Goal: Information Seeking & Learning: Learn about a topic

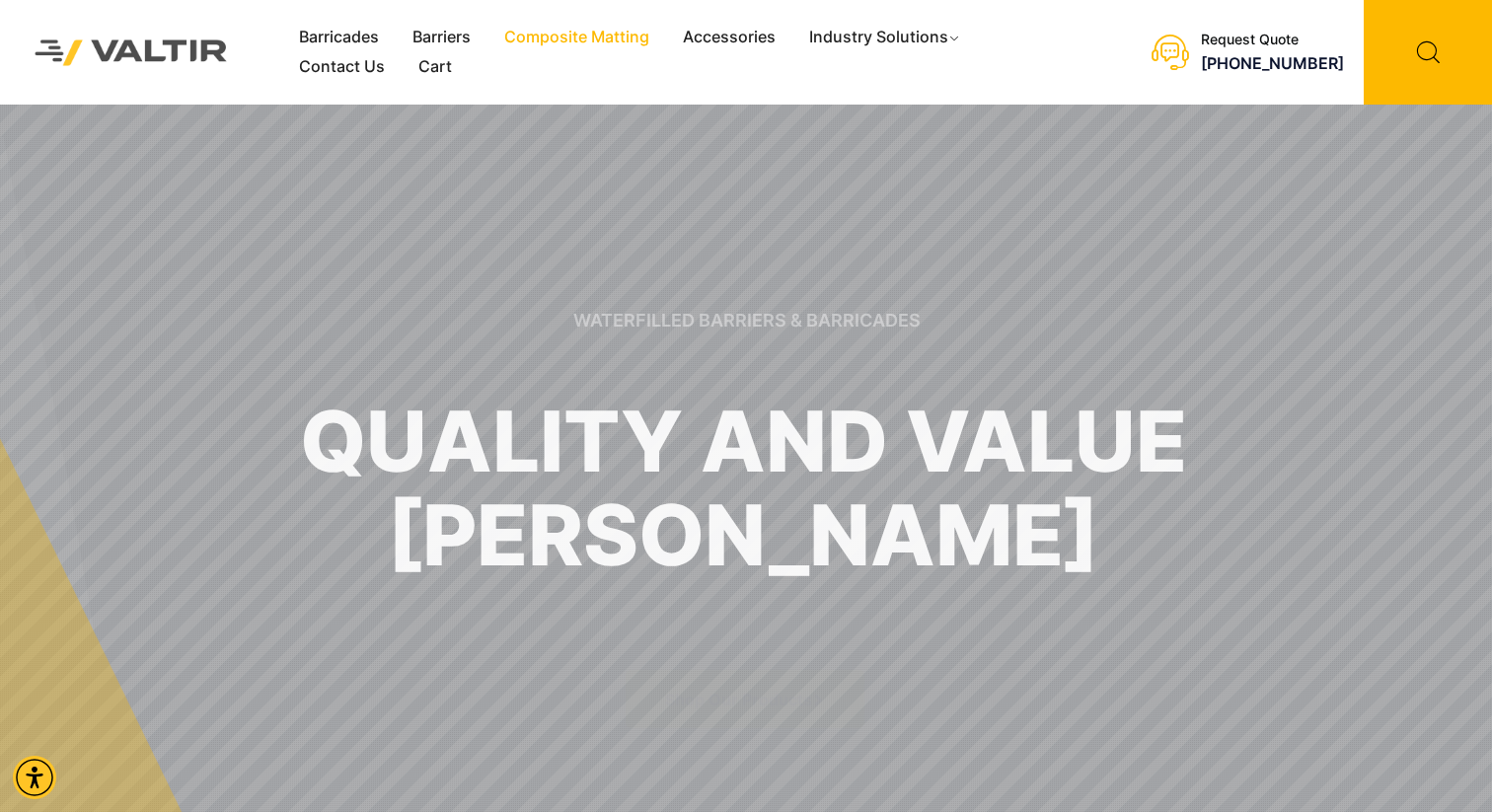
click at [600, 36] on link "Composite Matting" at bounding box center [576, 38] width 178 height 30
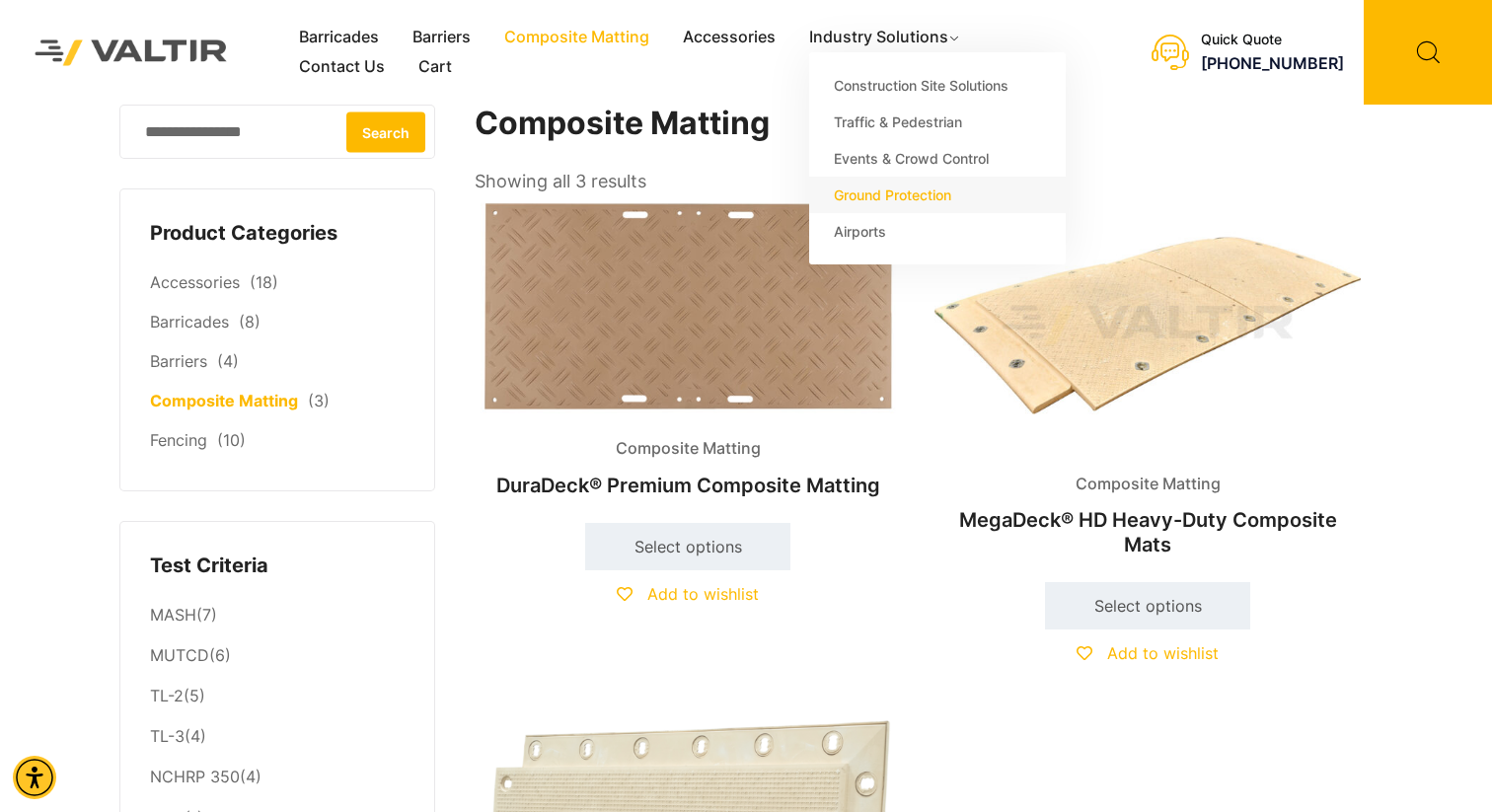
click at [910, 191] on link "Ground Protection" at bounding box center [937, 194] width 256 height 37
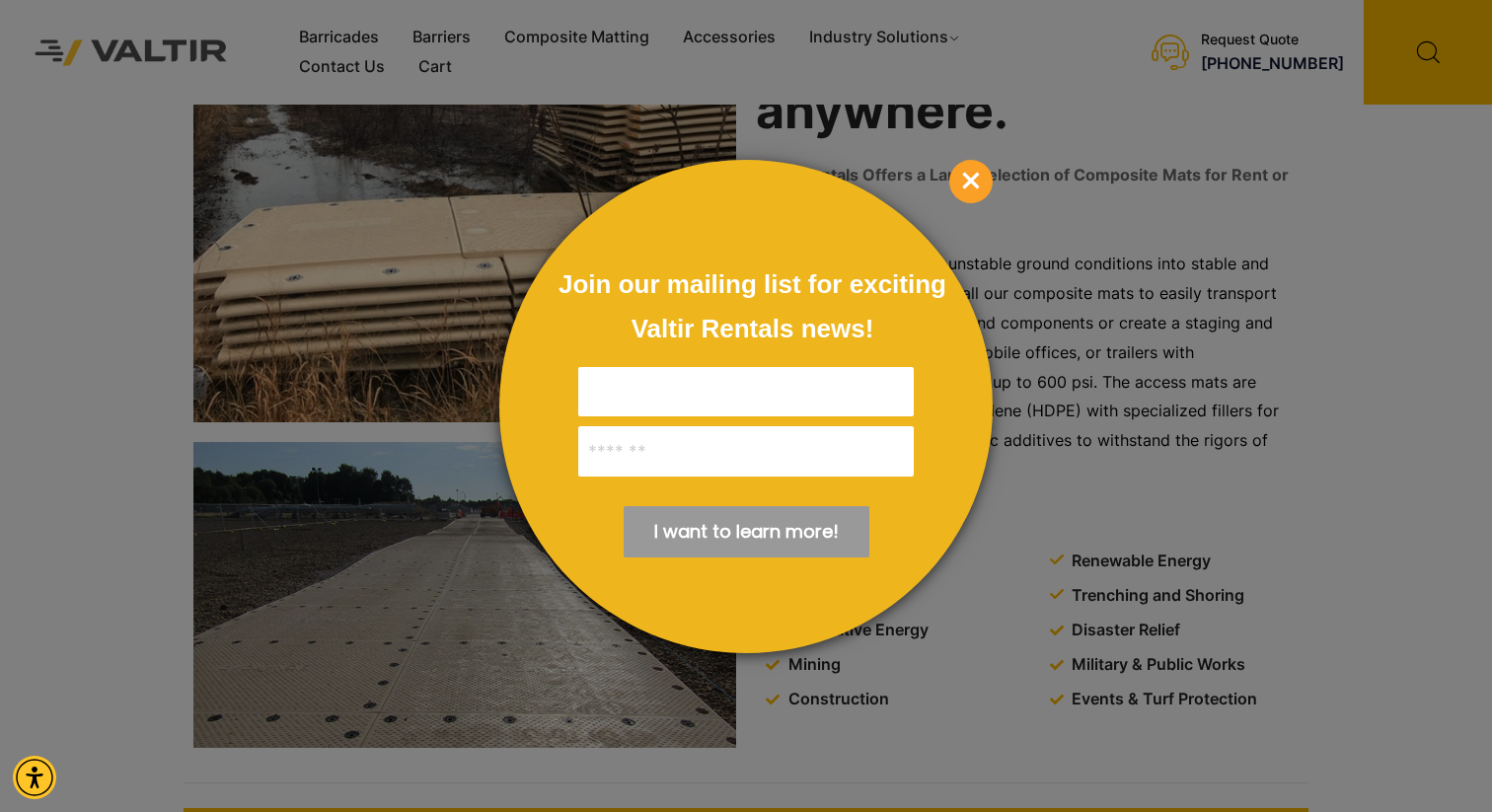
scroll to position [307, 0]
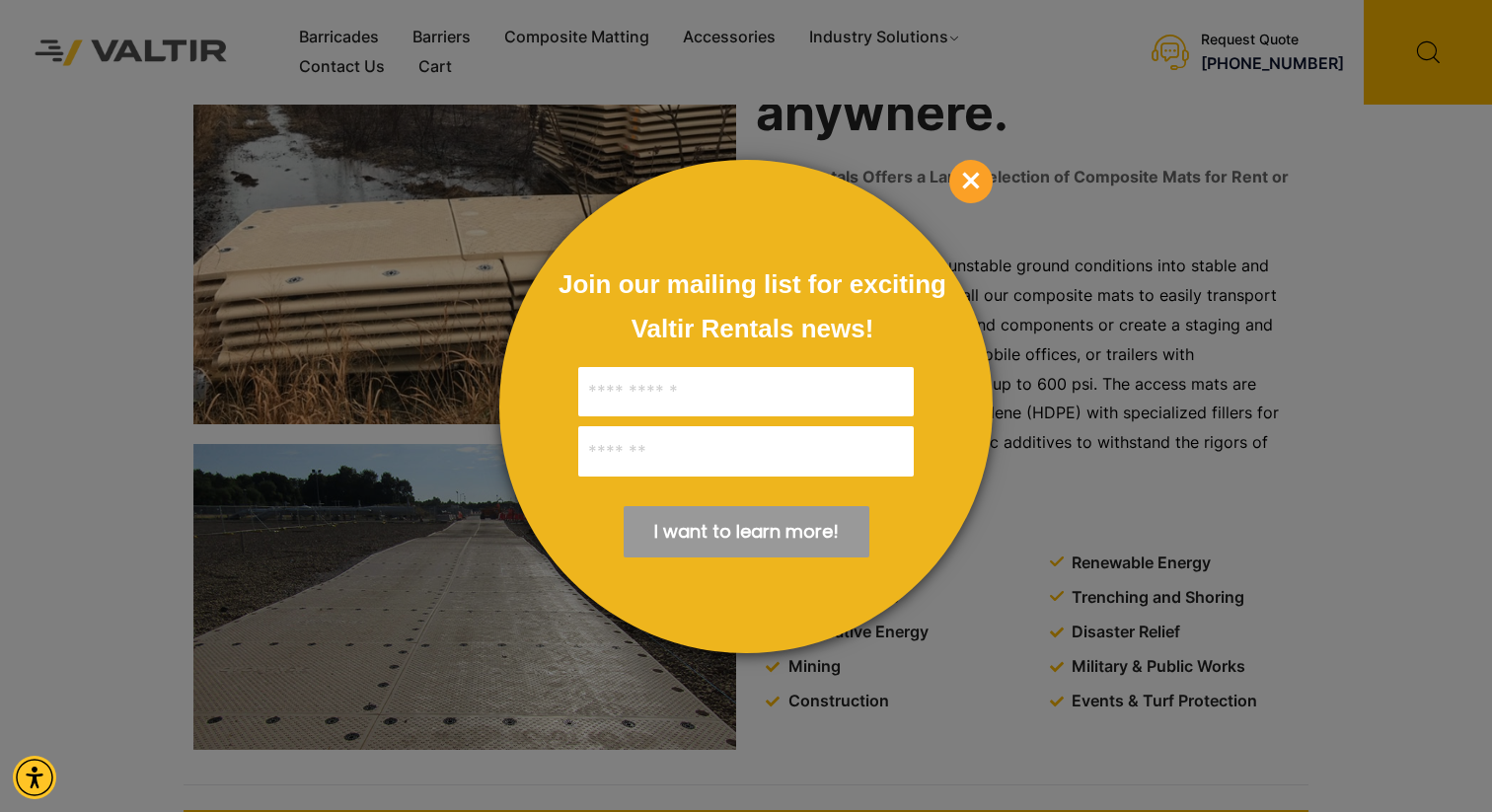
click at [971, 164] on span "×" at bounding box center [972, 181] width 44 height 44
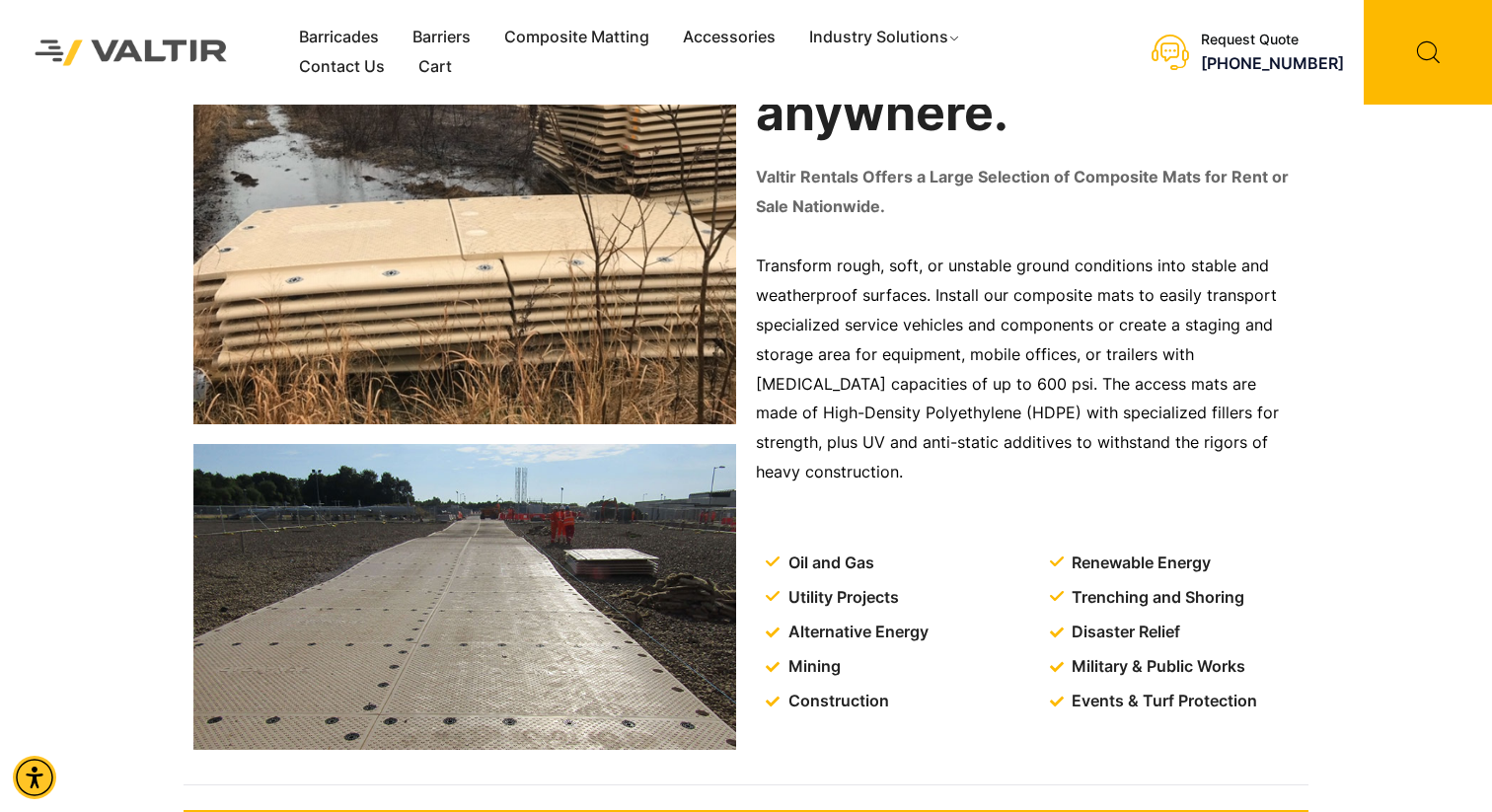
click at [1298, 361] on p "Transform rough, soft, or unstable ground conditions into stable and weatherpro…" at bounding box center [1027, 369] width 543 height 236
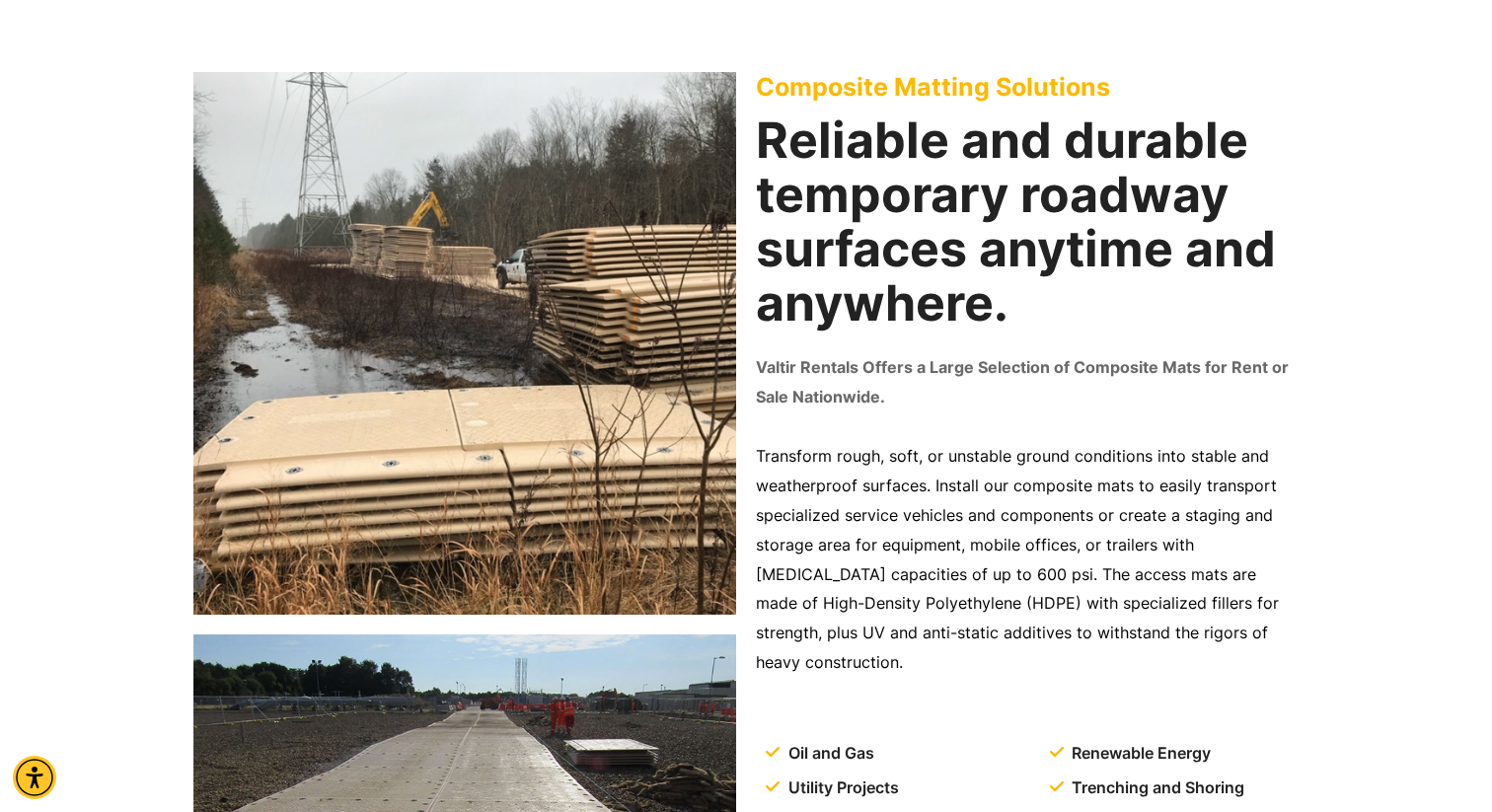
scroll to position [0, 0]
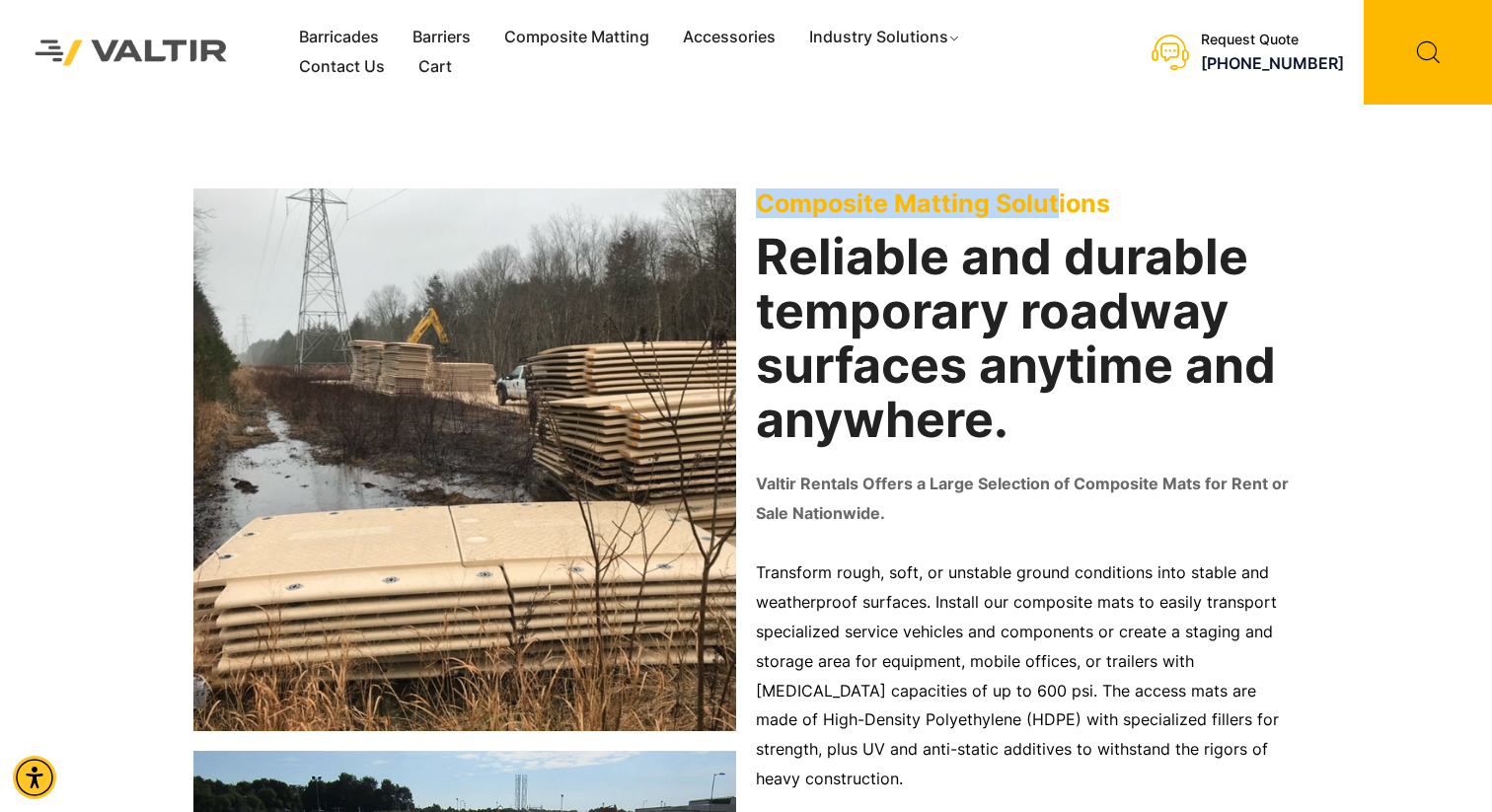
drag, startPoint x: 761, startPoint y: 197, endPoint x: 1047, endPoint y: 194, distance: 286.0
click at [1047, 194] on p "Composite Matting Solutions" at bounding box center [1027, 203] width 543 height 30
click at [967, 285] on h2 "Reliable and durable temporary roadway surfaces anytime and anywhere." at bounding box center [1027, 339] width 543 height 217
drag, startPoint x: 963, startPoint y: 724, endPoint x: 915, endPoint y: 722, distance: 48.0
click at [915, 722] on p "Transform rough, soft, or unstable ground conditions into stable and weatherpro…" at bounding box center [1027, 676] width 543 height 236
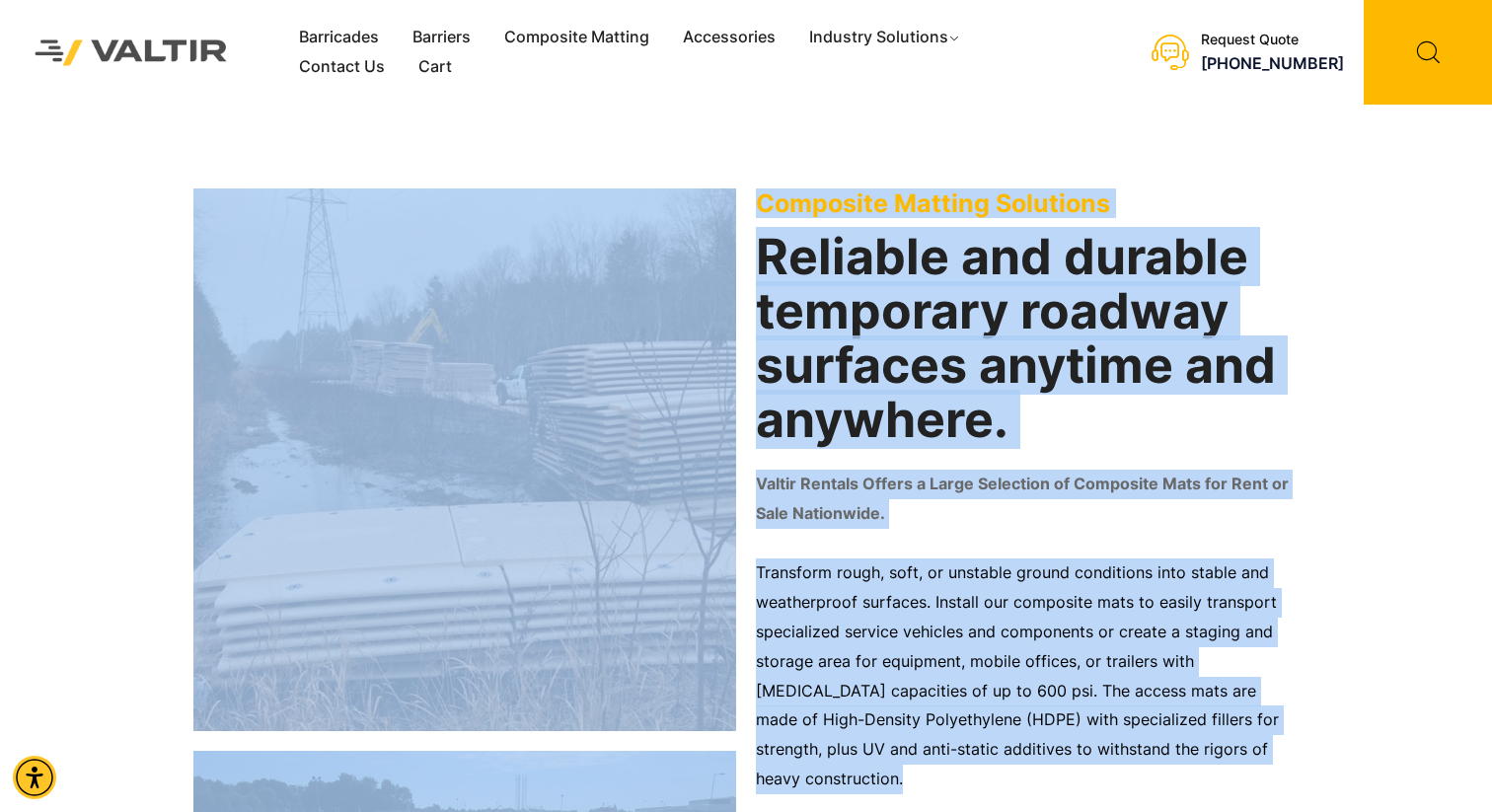
drag, startPoint x: 742, startPoint y: 185, endPoint x: 1292, endPoint y: 751, distance: 789.2
click at [1292, 751] on div "Composite Matting Solutions Reliable and durable temporary roadway surfaces any…" at bounding box center [746, 593] width 1125 height 976
click at [1292, 751] on p "Transform rough, soft, or unstable ground conditions into stable and weatherpro…" at bounding box center [1027, 676] width 543 height 236
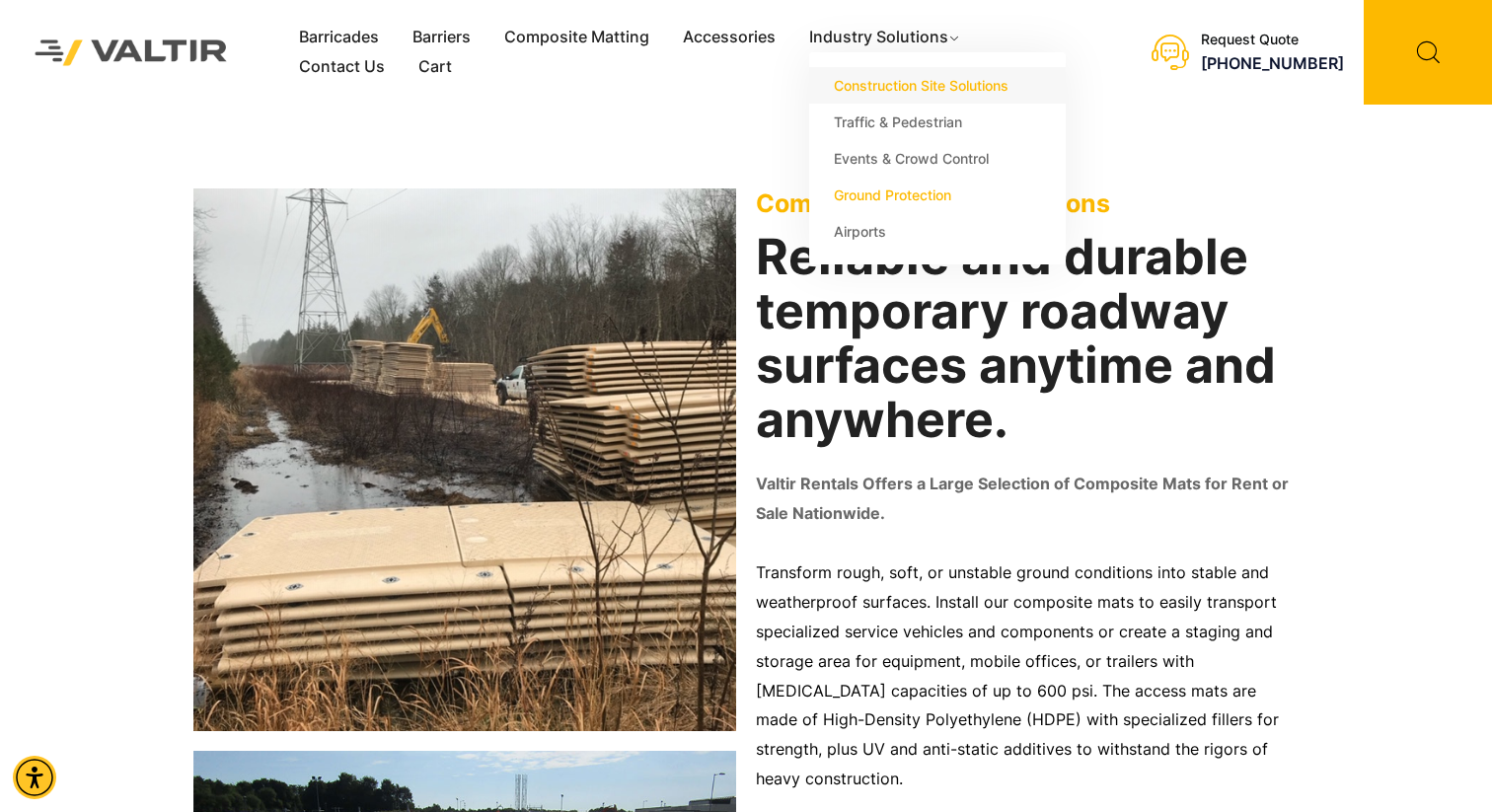
click at [904, 79] on link "Construction Site Solutions" at bounding box center [937, 85] width 256 height 37
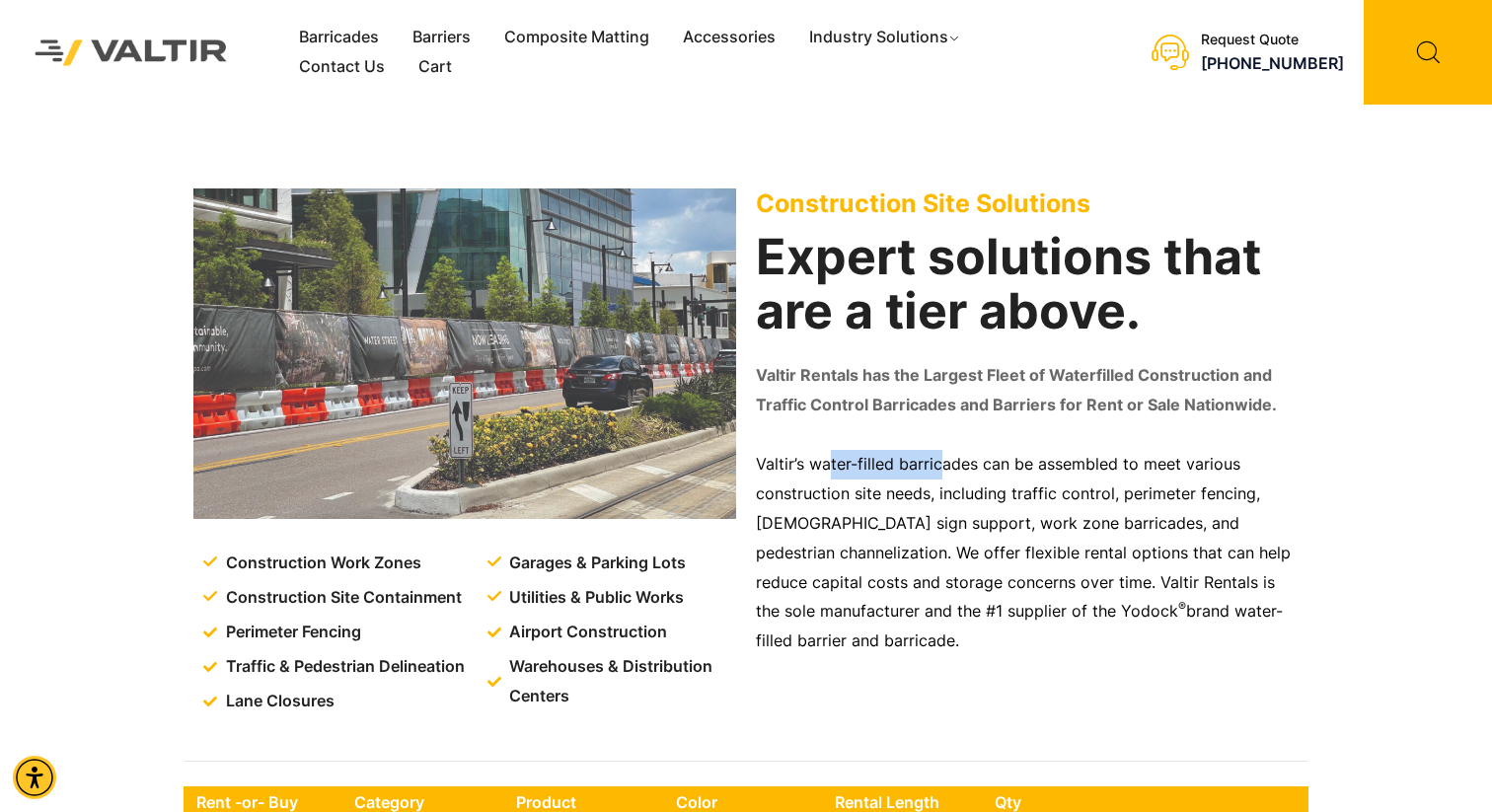
drag, startPoint x: 826, startPoint y: 455, endPoint x: 938, endPoint y: 457, distance: 112.0
click at [938, 457] on p "Valtir’s water-filled barricades can be assembled to meet various construction …" at bounding box center [1027, 553] width 543 height 206
drag, startPoint x: 1112, startPoint y: 391, endPoint x: 1062, endPoint y: 417, distance: 56.4
click at [1062, 417] on p "Valtir Rentals has the Largest Fleet of Waterfilled Construction and Traffic Co…" at bounding box center [1027, 390] width 543 height 59
click at [1019, 490] on p "Valtir’s water-filled barricades can be assembled to meet various construction …" at bounding box center [1027, 553] width 543 height 206
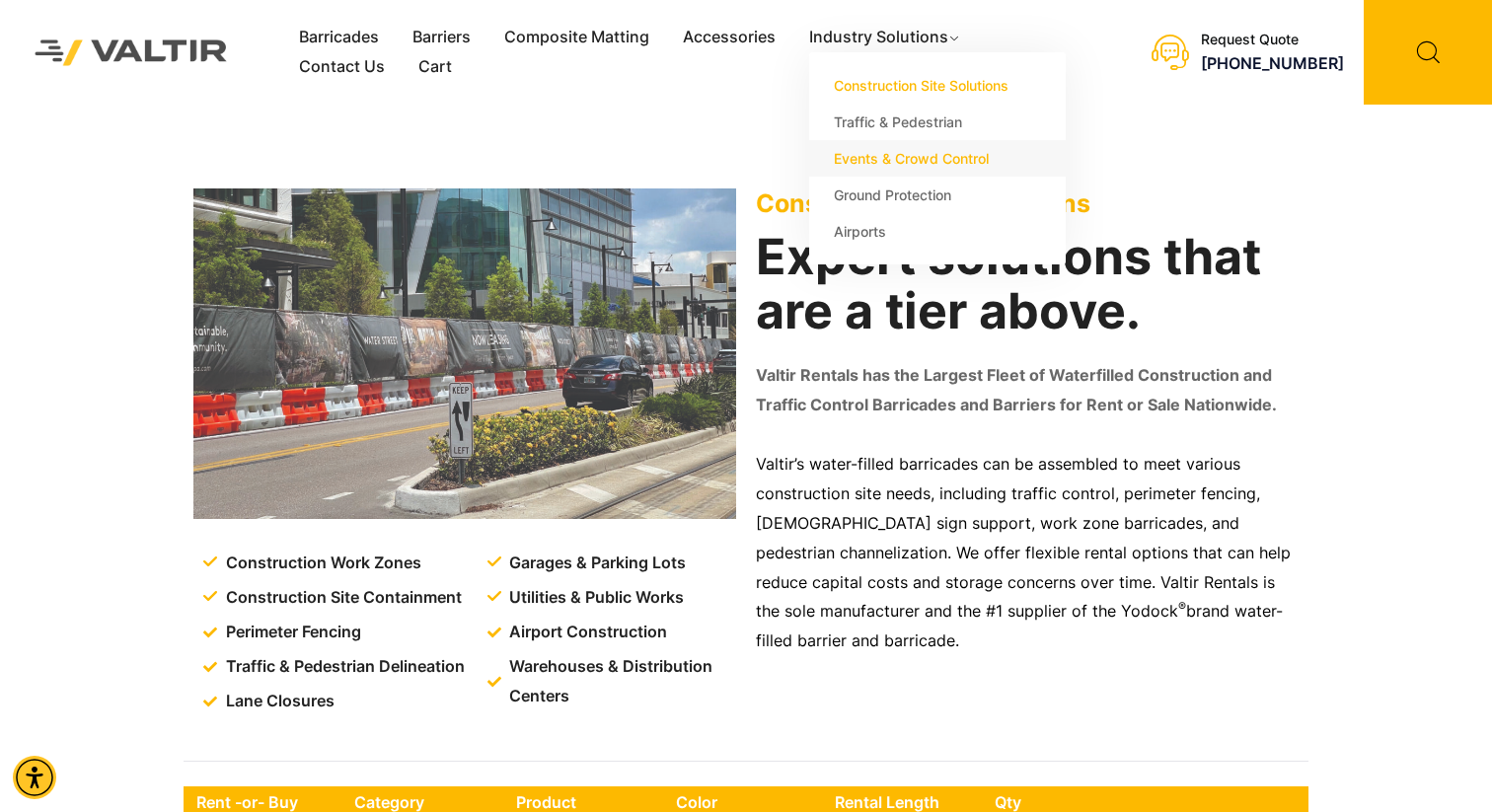
click at [909, 145] on link "Events & Crowd Control" at bounding box center [937, 158] width 256 height 37
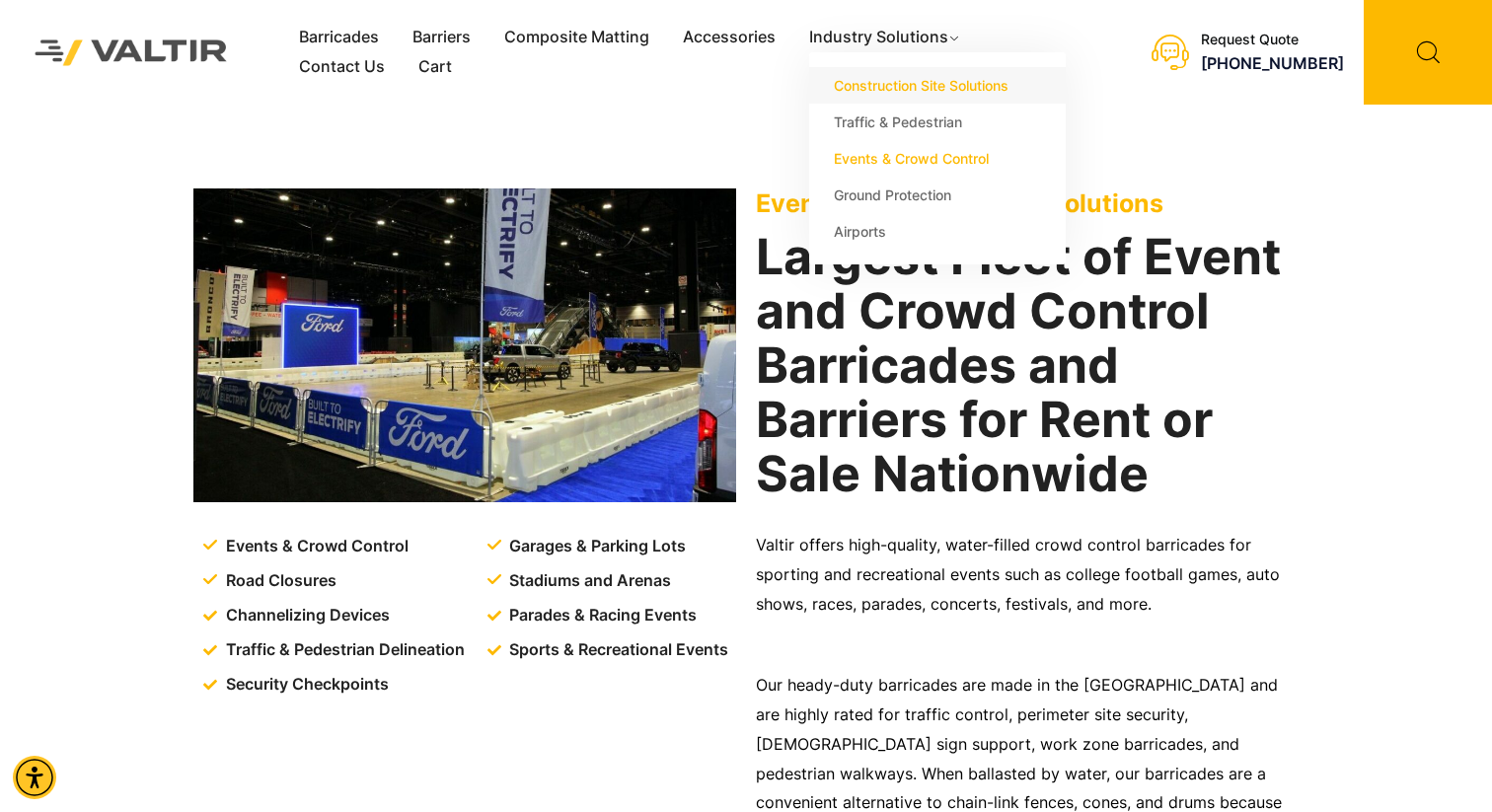
click at [918, 87] on link "Construction Site Solutions" at bounding box center [937, 85] width 256 height 37
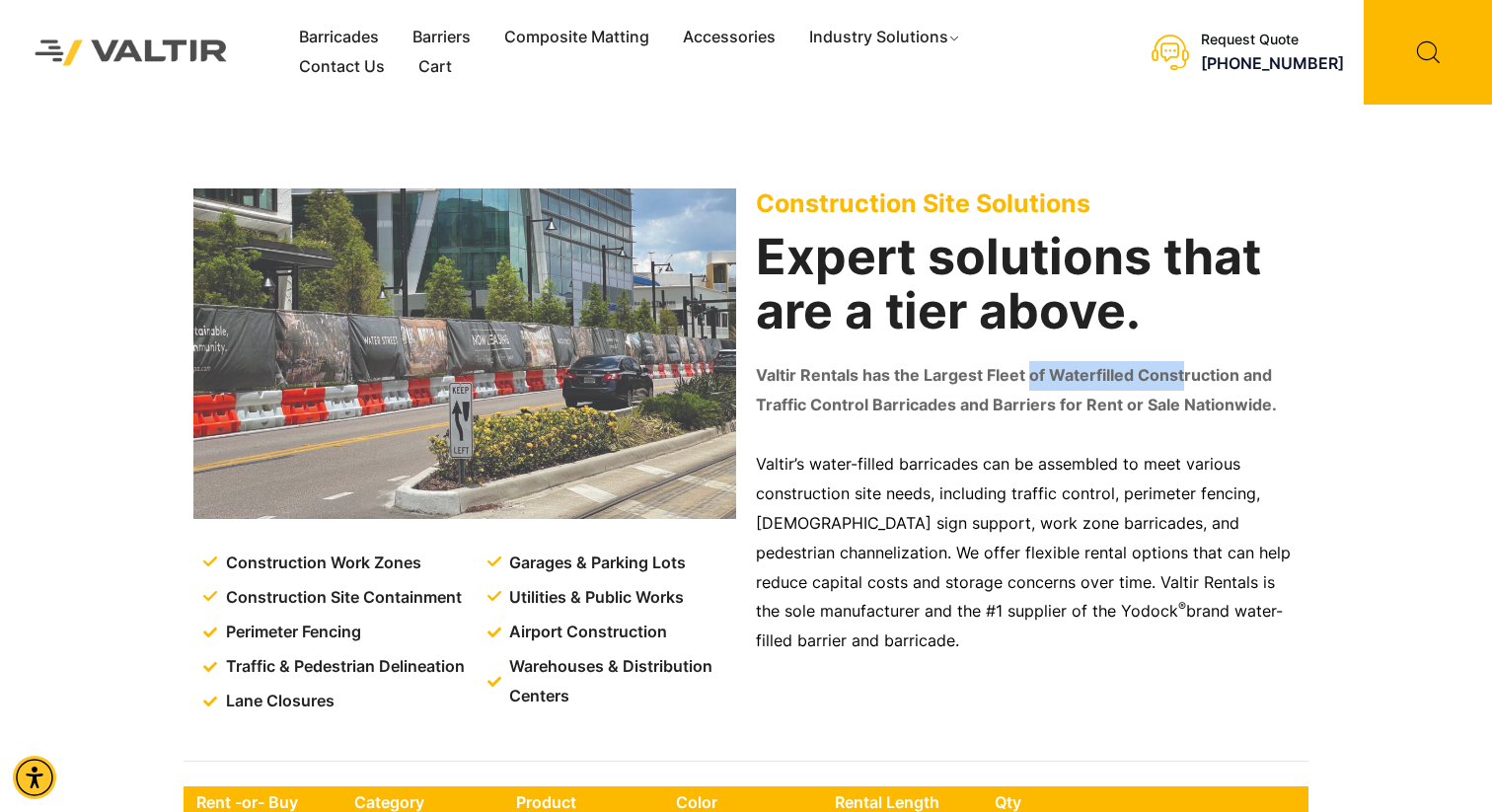
drag, startPoint x: 1025, startPoint y: 382, endPoint x: 1178, endPoint y: 376, distance: 153.1
click at [1178, 376] on p "Valtir Rentals has the Largest Fleet of Waterfilled Construction and Traffic Co…" at bounding box center [1027, 390] width 543 height 59
drag, startPoint x: 815, startPoint y: 463, endPoint x: 989, endPoint y: 458, distance: 174.1
click at [989, 458] on p "Valtir’s water-filled barricades can be assembled to meet various construction …" at bounding box center [1027, 553] width 543 height 206
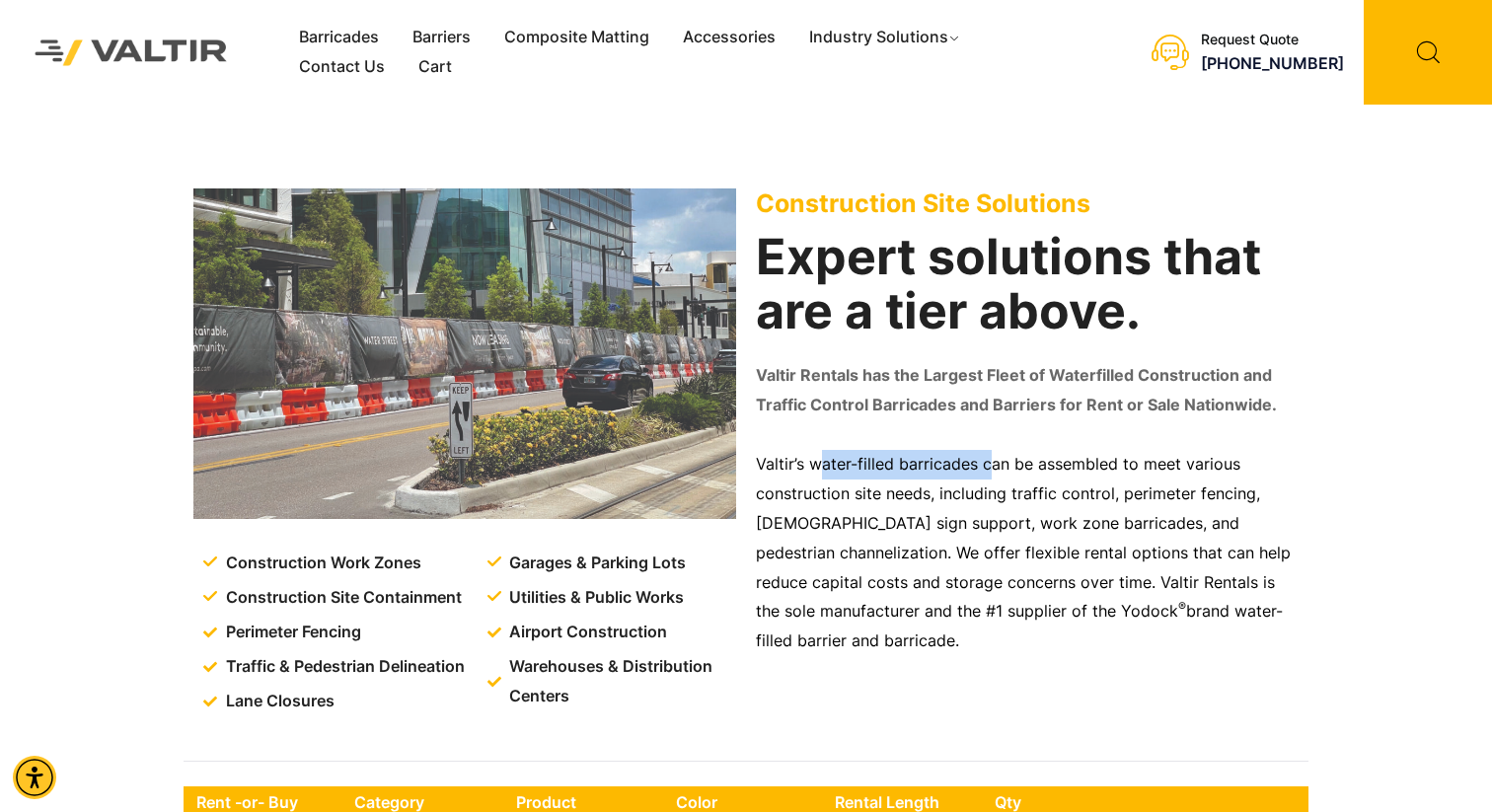
click at [989, 458] on p "Valtir’s water-filled barricades can be assembled to meet various construction …" at bounding box center [1027, 553] width 543 height 206
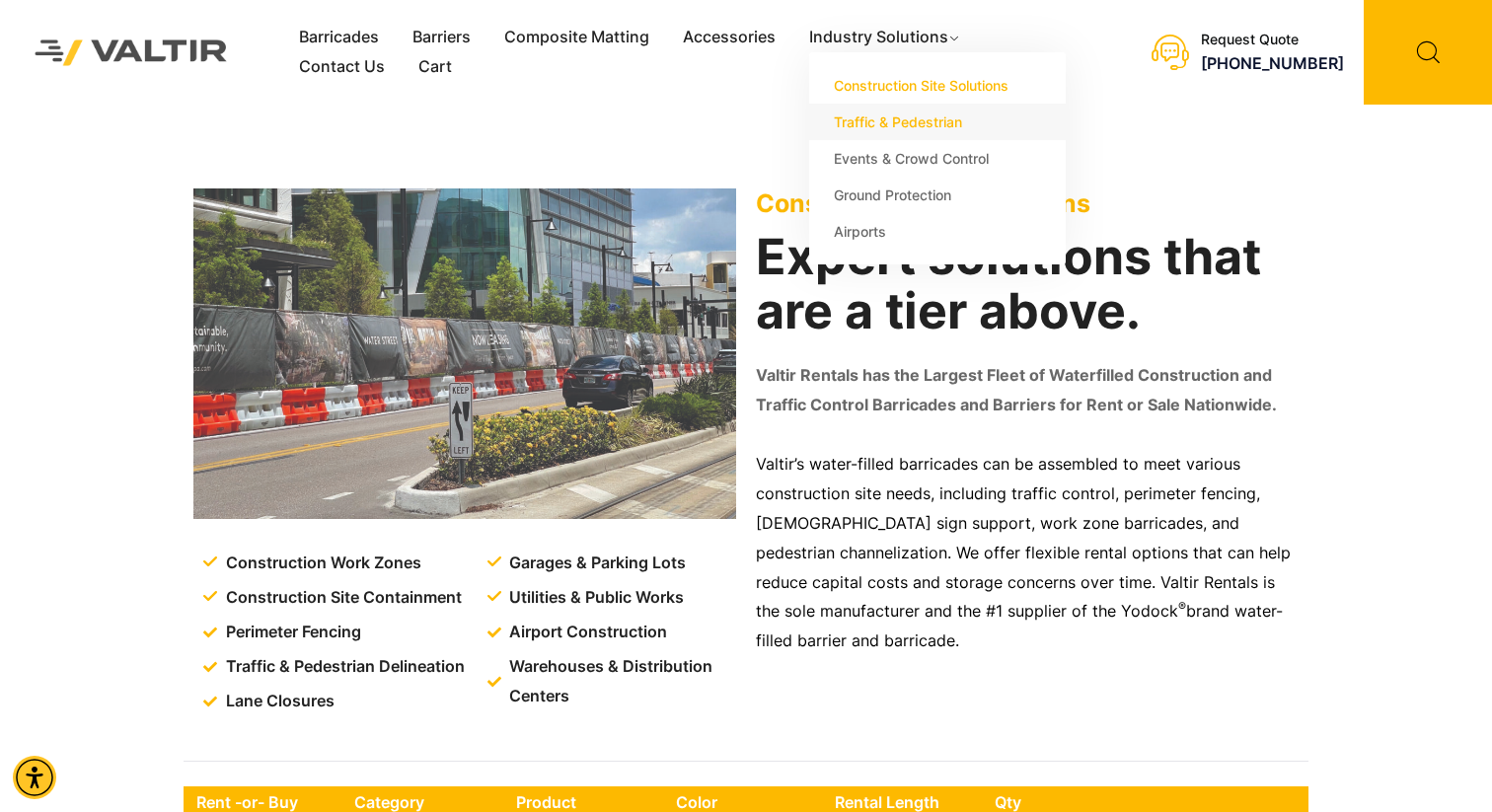
click at [916, 126] on link "Traffic & Pedestrian" at bounding box center [937, 122] width 256 height 37
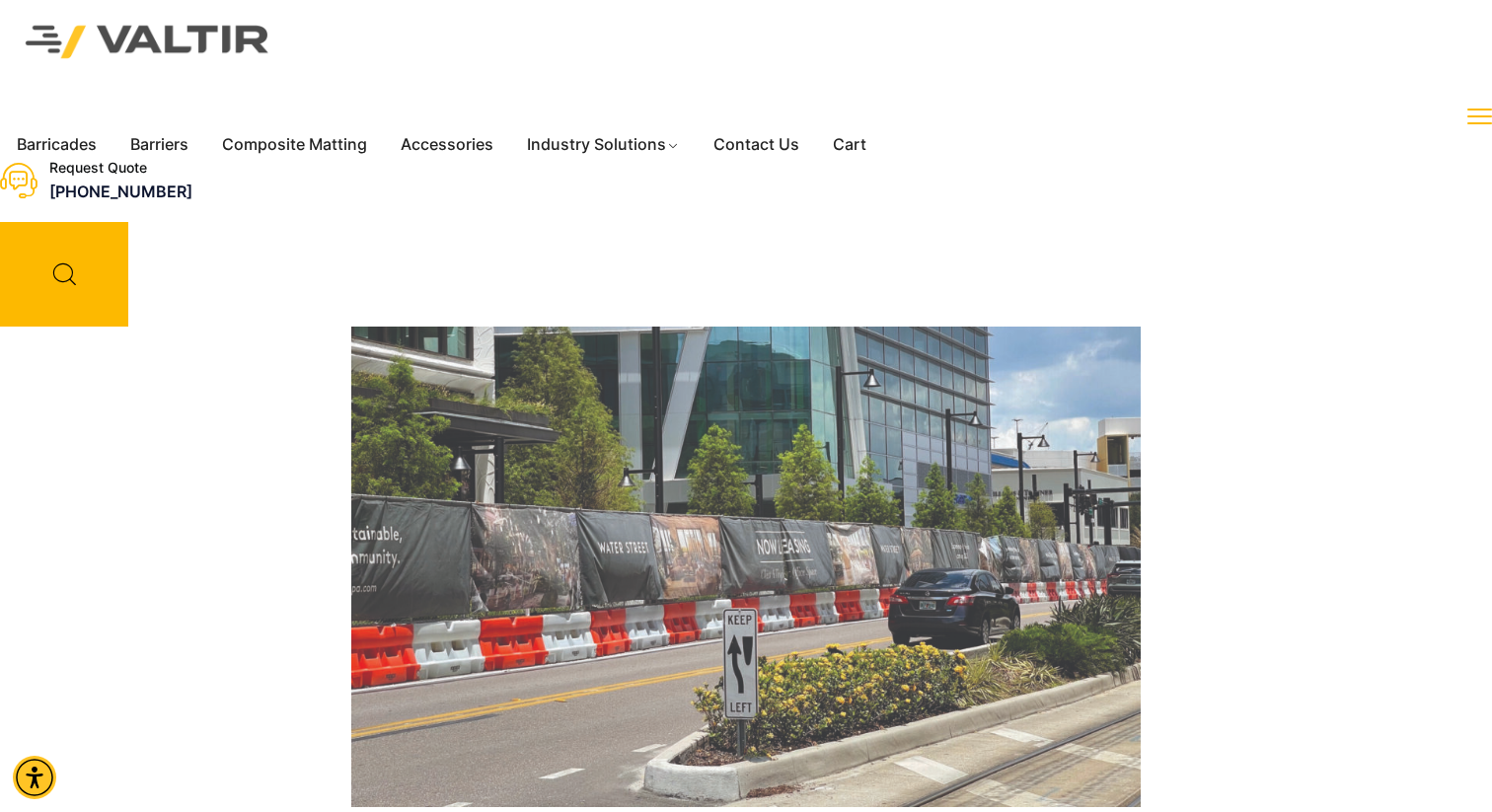
drag, startPoint x: 956, startPoint y: 287, endPoint x: 1009, endPoint y: 513, distance: 232.1
